Goal: Information Seeking & Learning: Learn about a topic

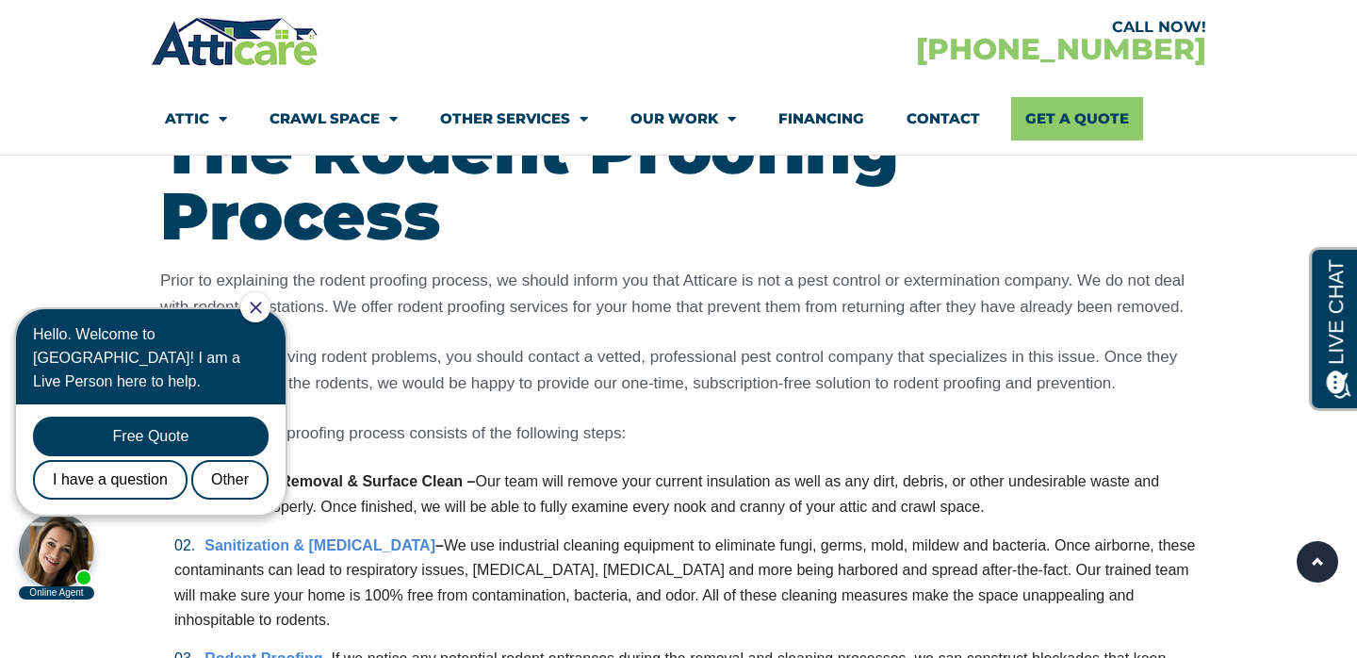
scroll to position [4313, 0]
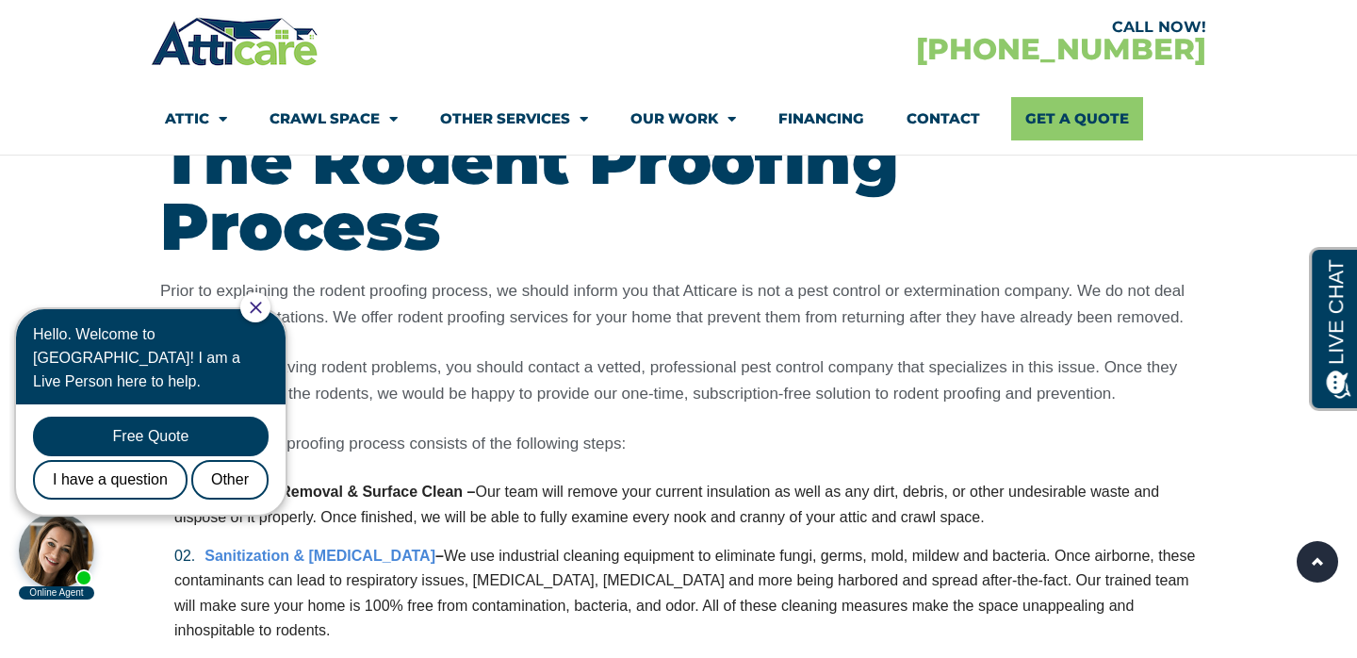
scroll to position [4300, 0]
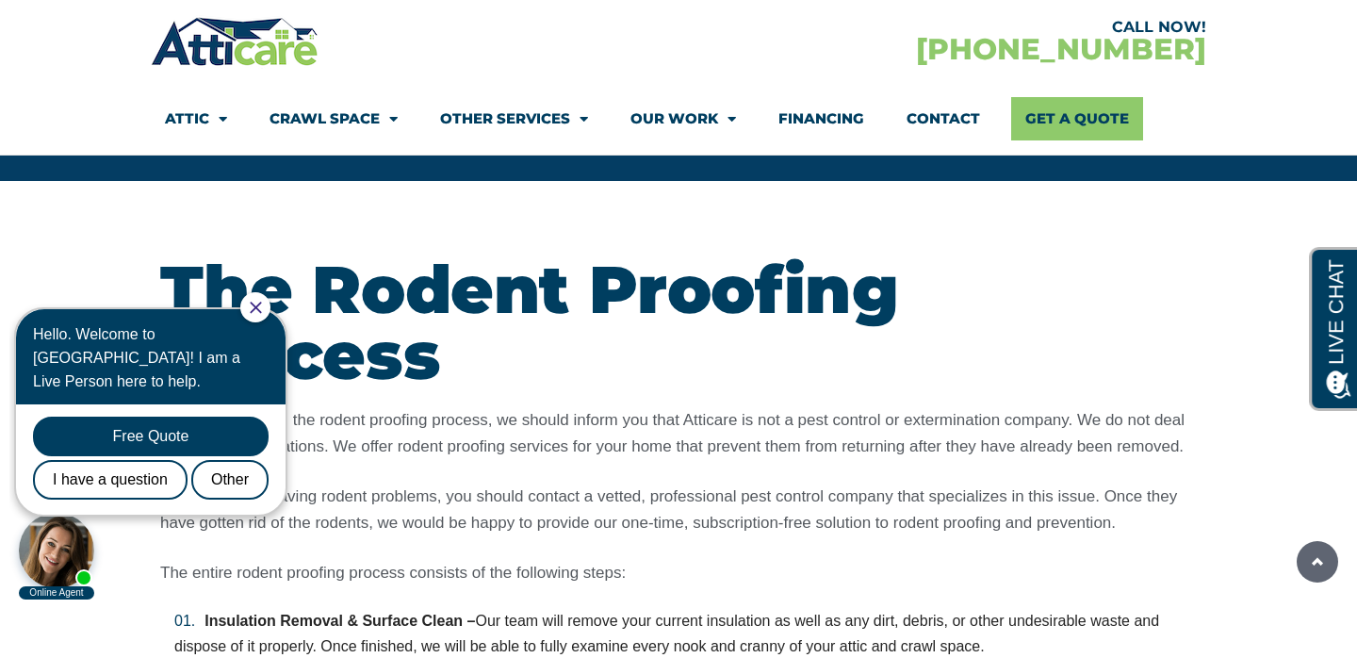
scroll to position [4127, 0]
